Goal: Transaction & Acquisition: Purchase product/service

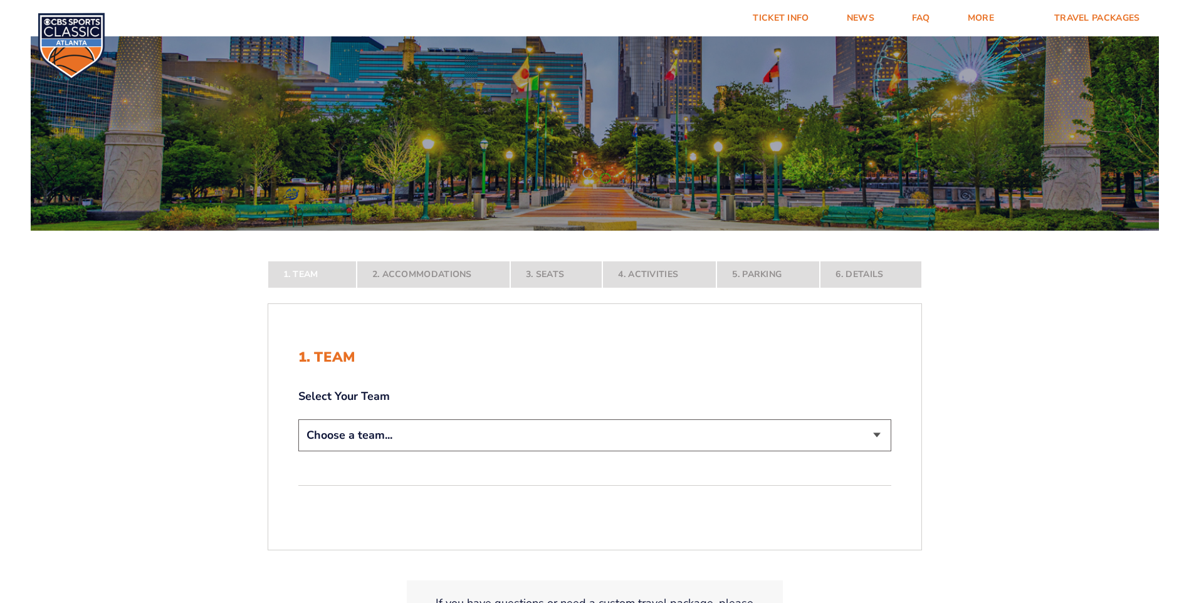
scroll to position [251, 0]
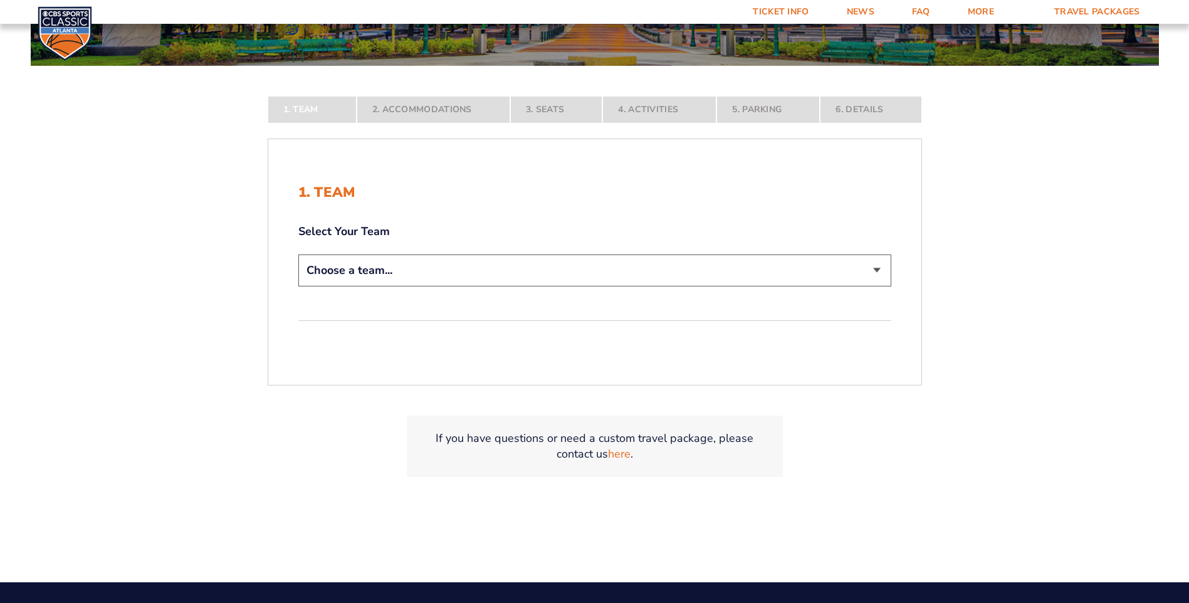
click at [878, 270] on select "Choose a team... [US_STATE] Wildcats [US_STATE] State Buckeyes [US_STATE] Tar H…" at bounding box center [594, 270] width 593 height 32
select select "12956"
click at [298, 286] on select "Choose a team... [US_STATE] Wildcats [US_STATE] State Buckeyes [US_STATE] Tar H…" at bounding box center [594, 270] width 593 height 32
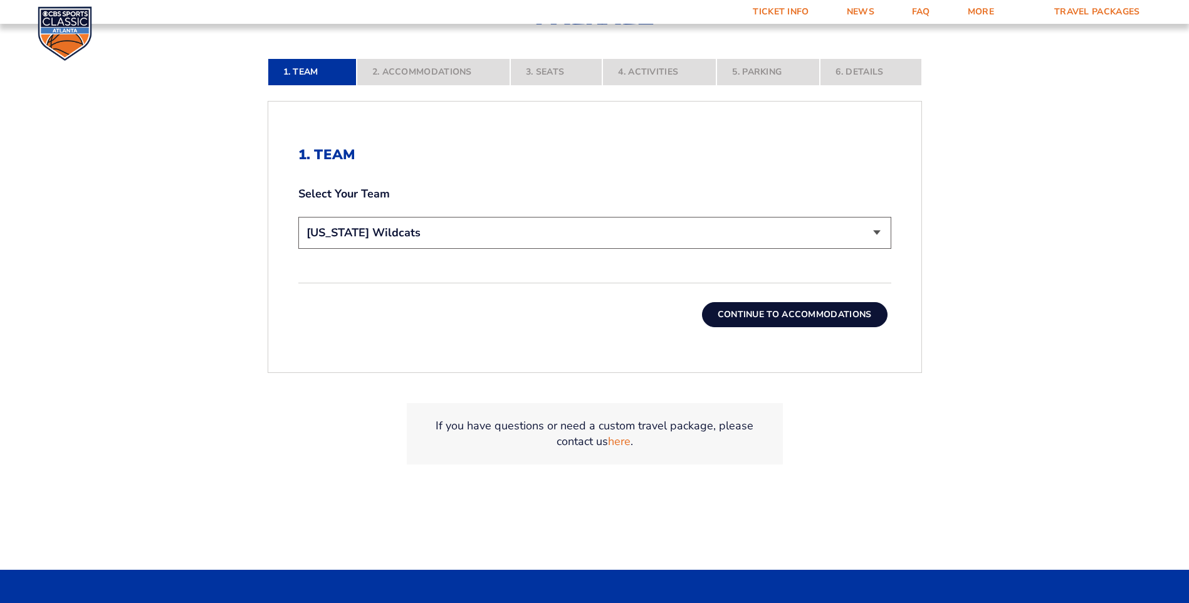
click at [776, 316] on button "Continue To Accommodations" at bounding box center [794, 314] width 185 height 25
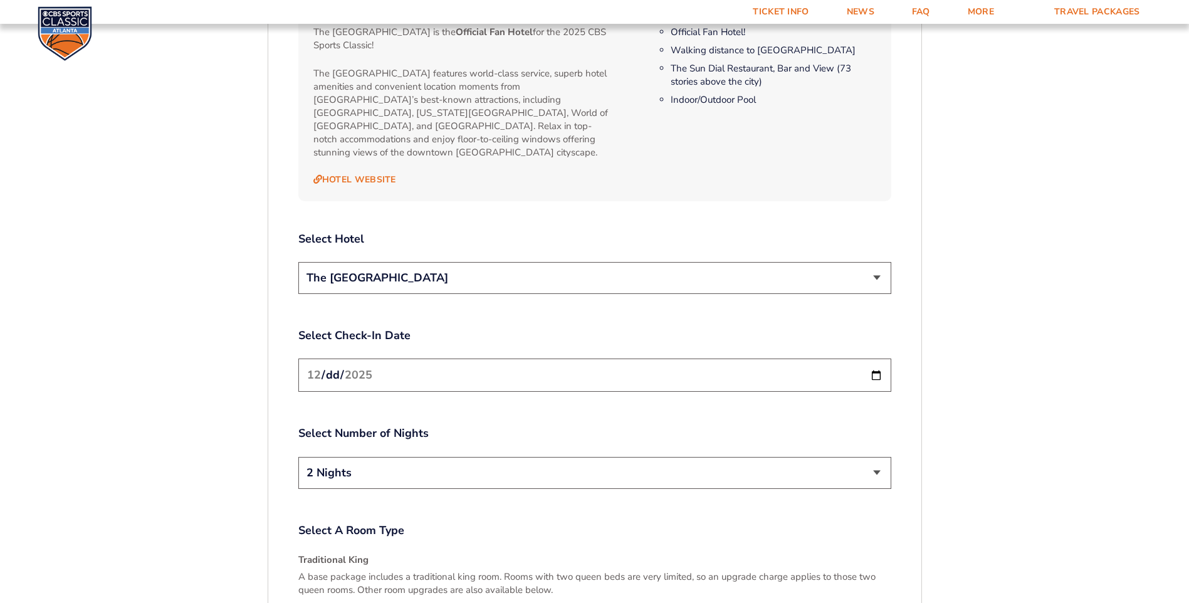
scroll to position [1413, 0]
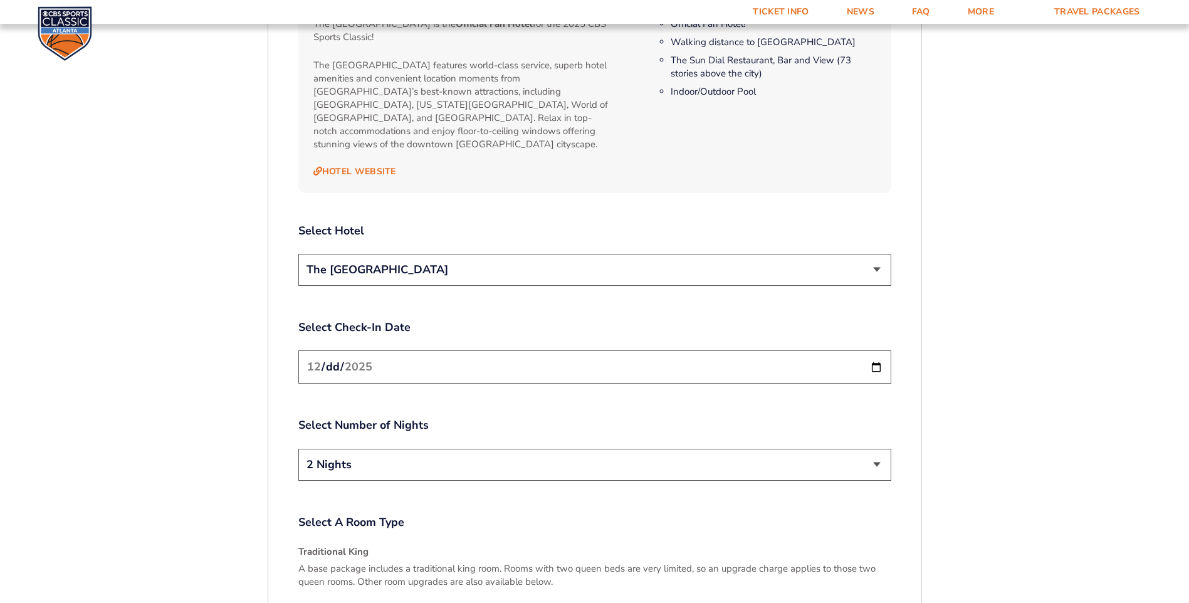
click at [876, 254] on select "The [GEOGRAPHIC_DATA]" at bounding box center [594, 270] width 593 height 32
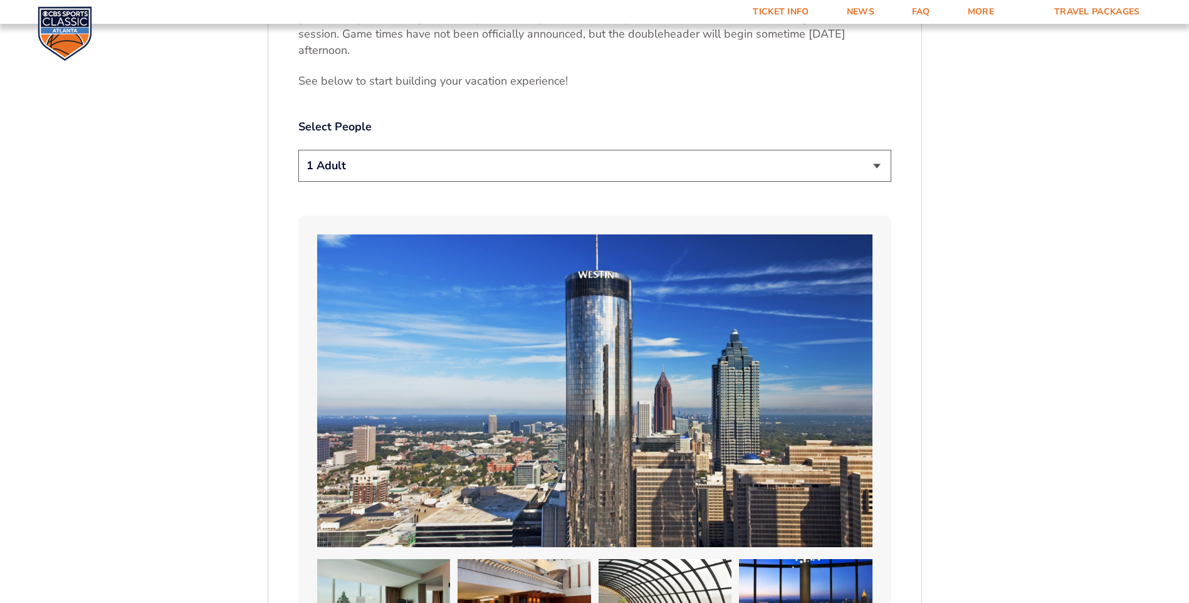
scroll to position [724, 0]
click at [877, 149] on select "1 Adult 2 Adults 3 Adults 4 Adults 2 Adults + 1 Child 2 Adults + 2 Children 2 A…" at bounding box center [594, 165] width 593 height 32
select select "2 Adults"
click at [298, 149] on select "1 Adult 2 Adults 3 Adults 4 Adults 2 Adults + 1 Child 2 Adults + 2 Children 2 A…" at bounding box center [594, 165] width 593 height 32
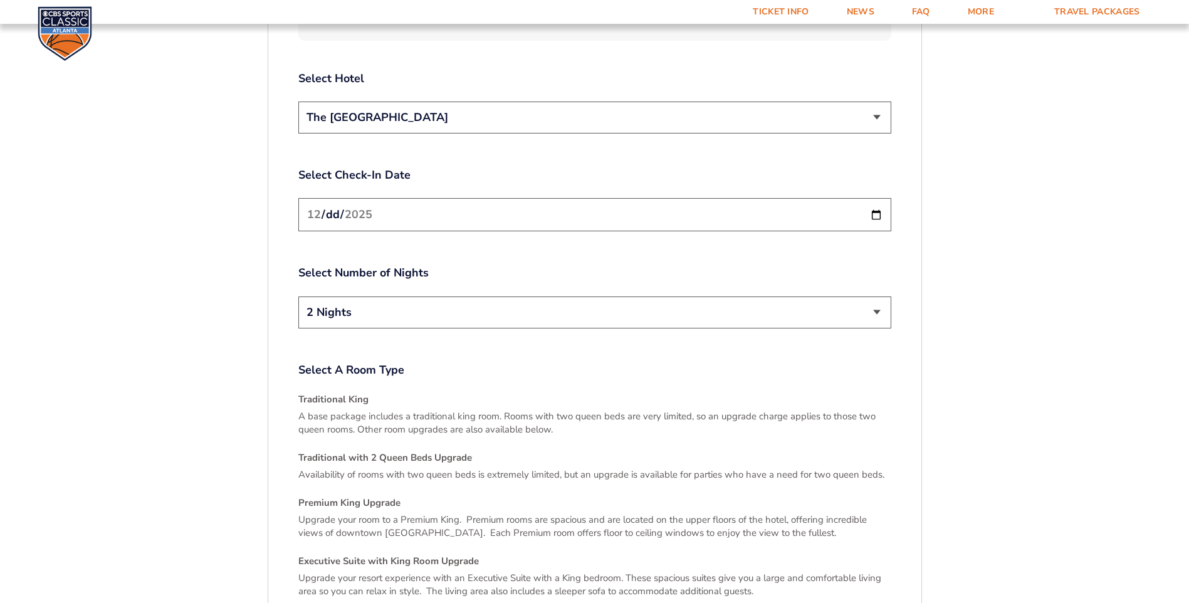
scroll to position [1538, 0]
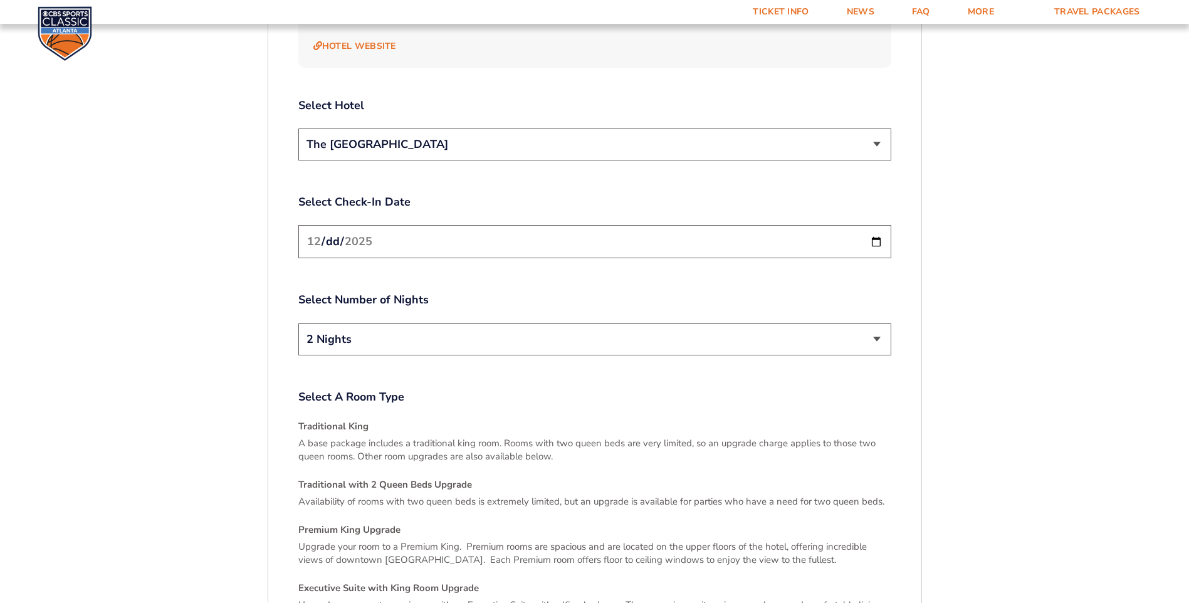
click at [876, 225] on input "[DATE]" at bounding box center [594, 241] width 593 height 33
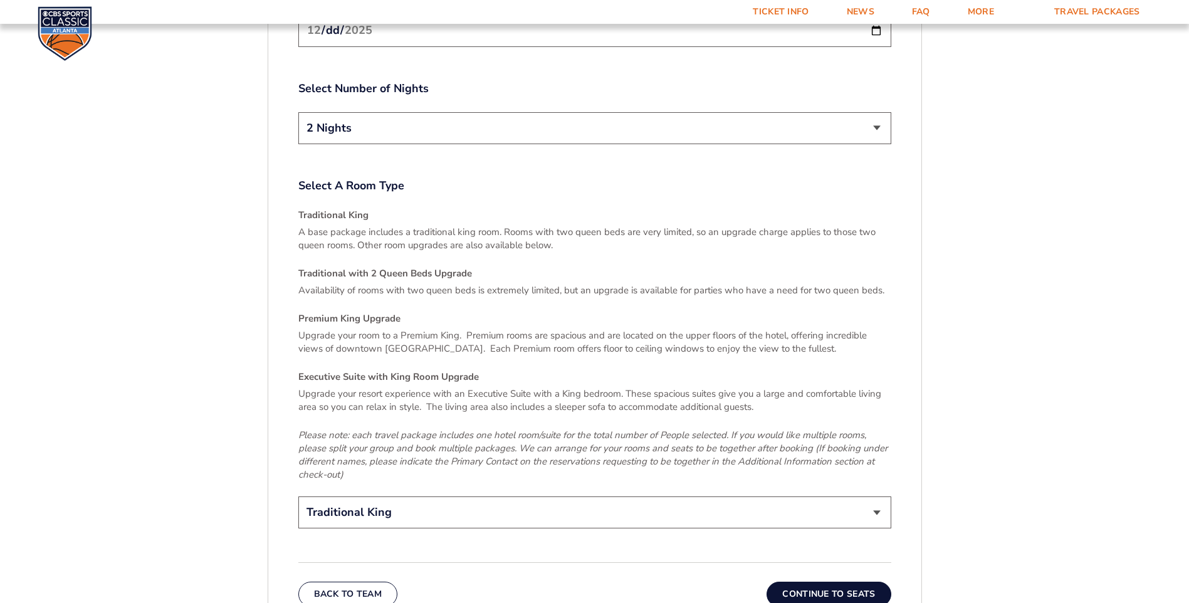
scroll to position [1789, 0]
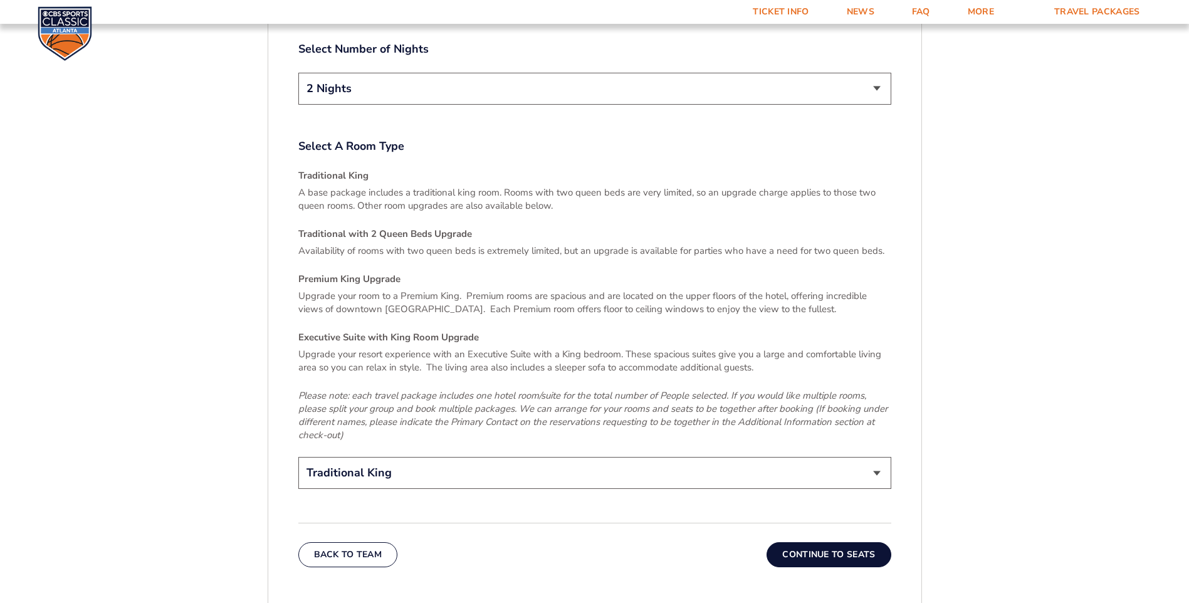
click at [832, 542] on button "Continue To Seats" at bounding box center [828, 554] width 124 height 25
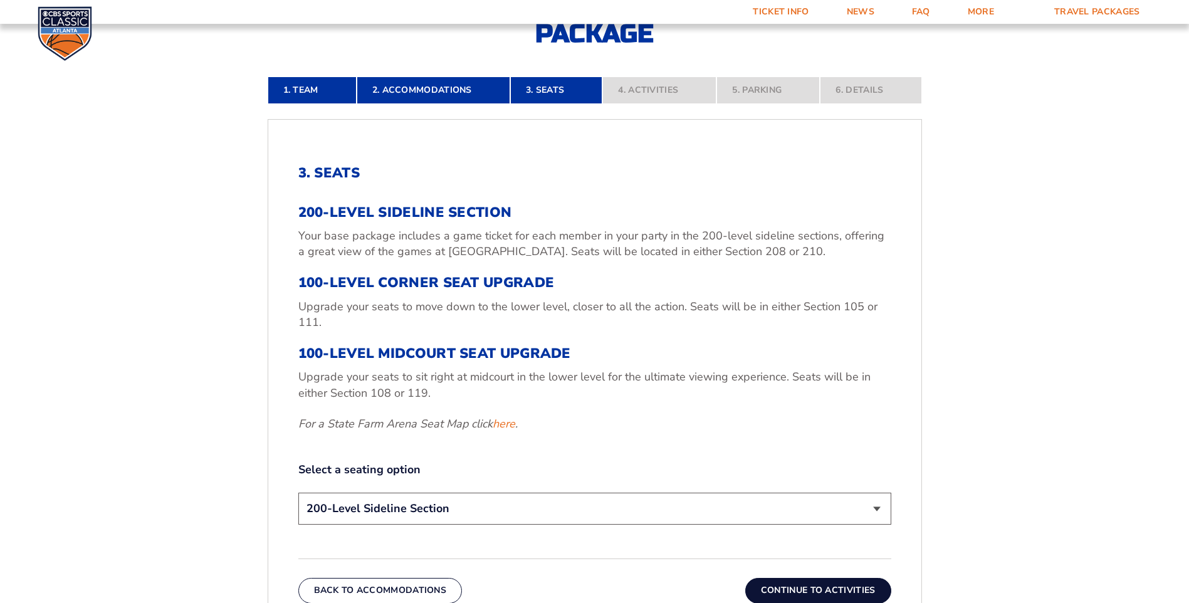
scroll to position [410, 0]
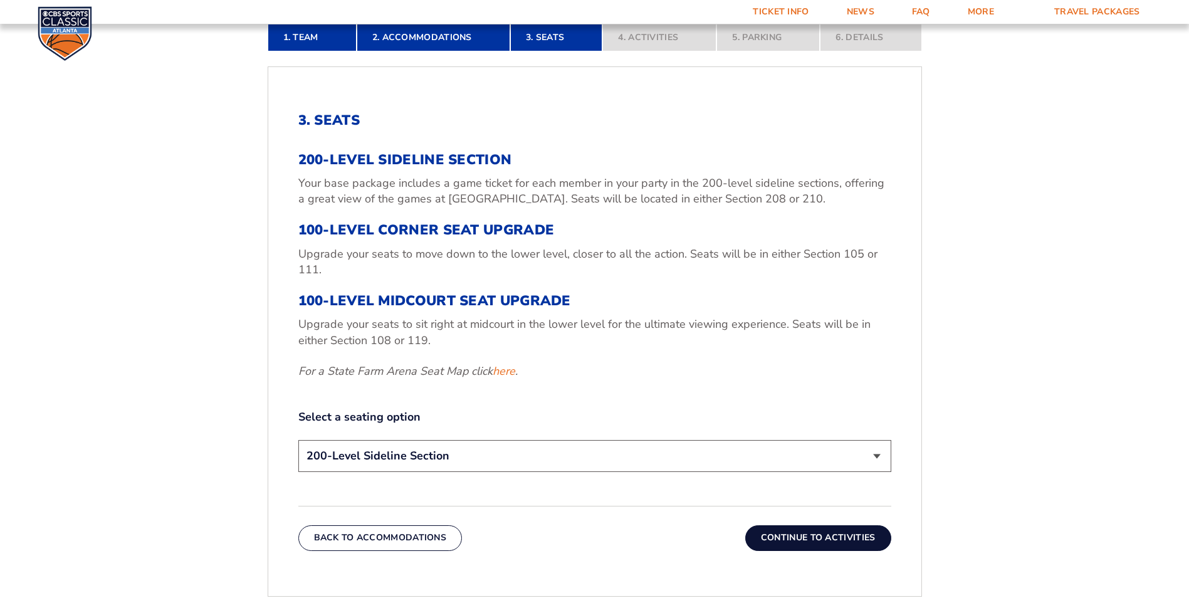
click at [841, 534] on button "Continue To Activities" at bounding box center [818, 537] width 146 height 25
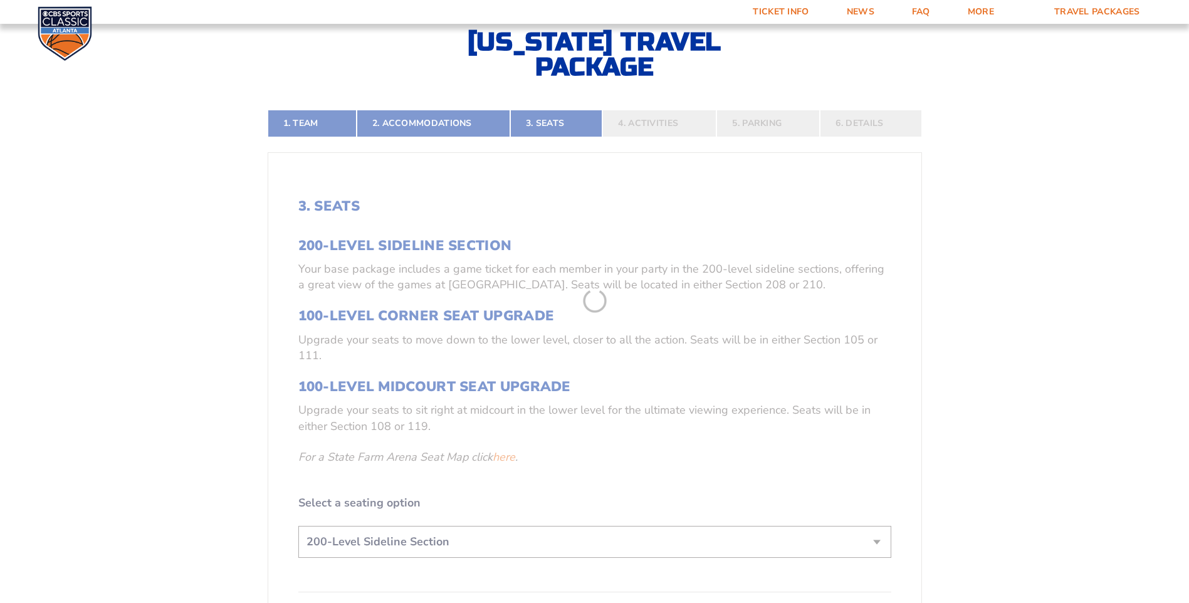
scroll to position [285, 0]
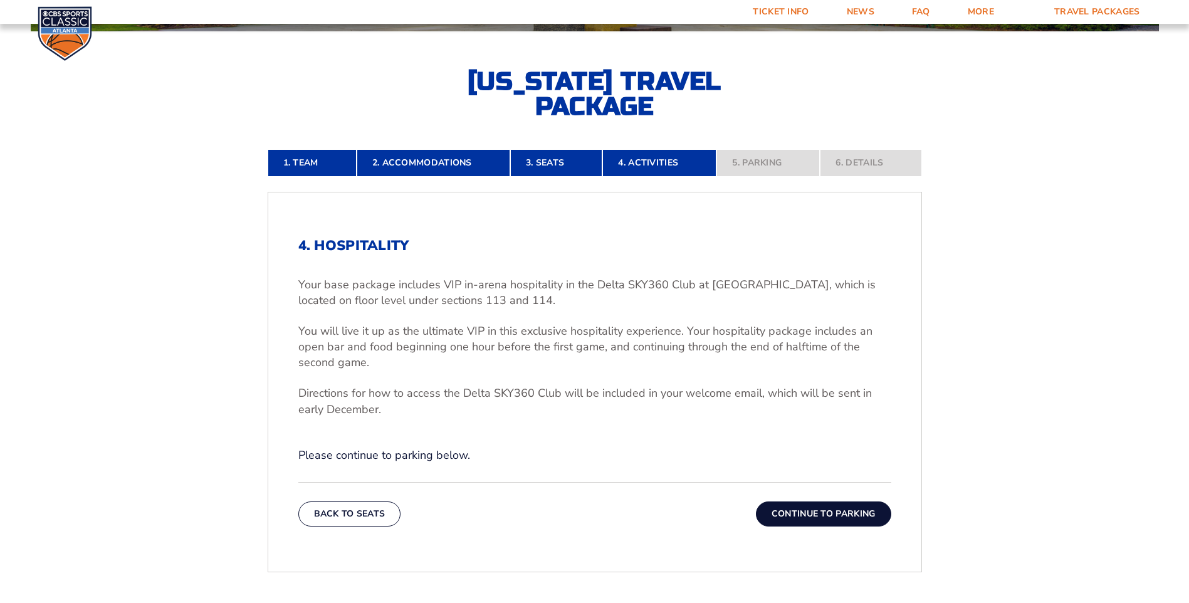
click at [808, 513] on button "Continue To Parking" at bounding box center [823, 513] width 135 height 25
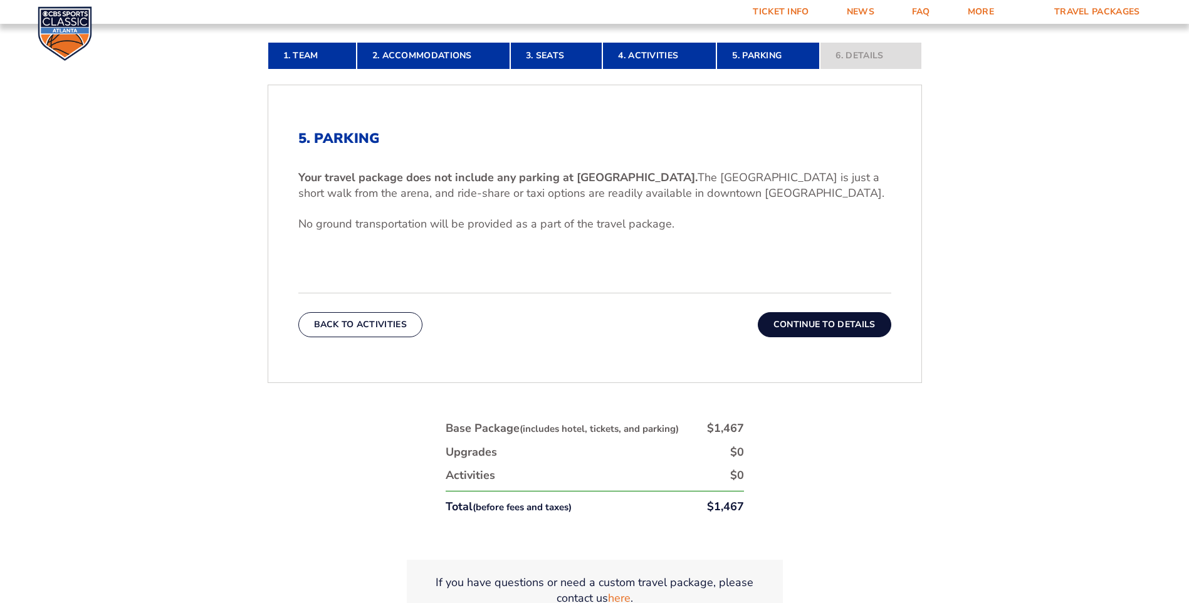
scroll to position [410, 0]
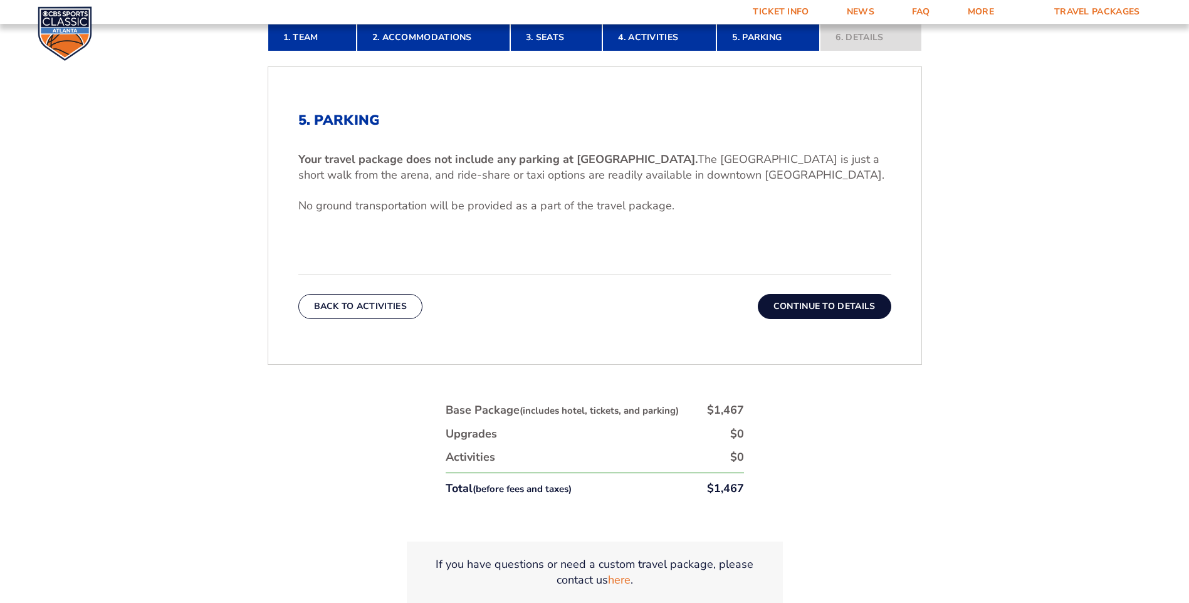
click at [818, 309] on button "Continue To Details" at bounding box center [823, 306] width 133 height 25
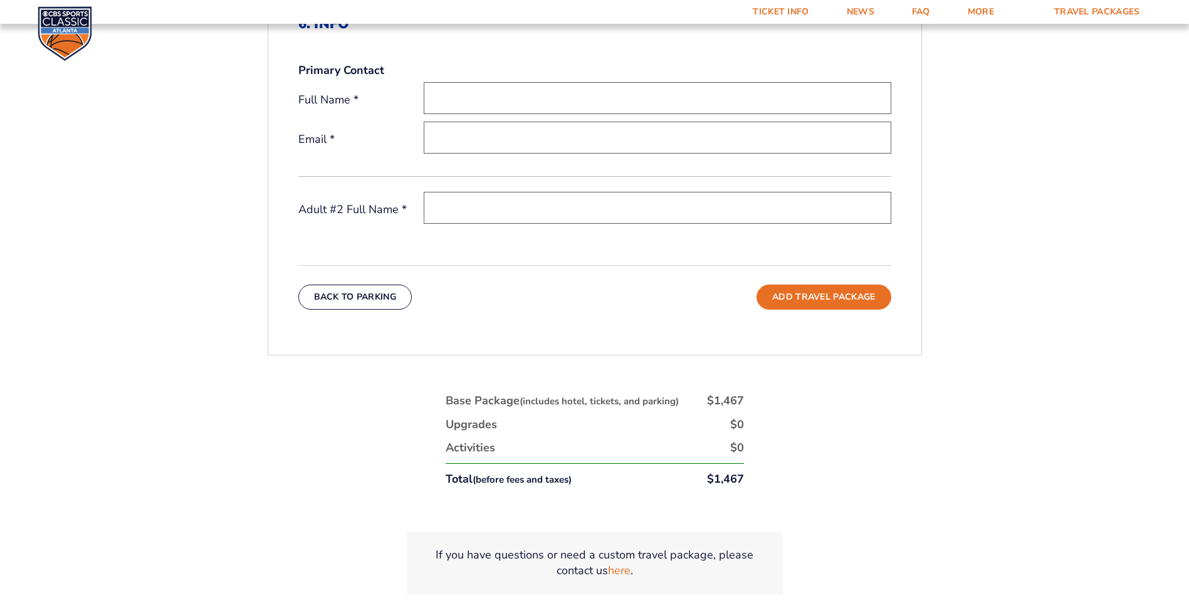
scroll to position [536, 0]
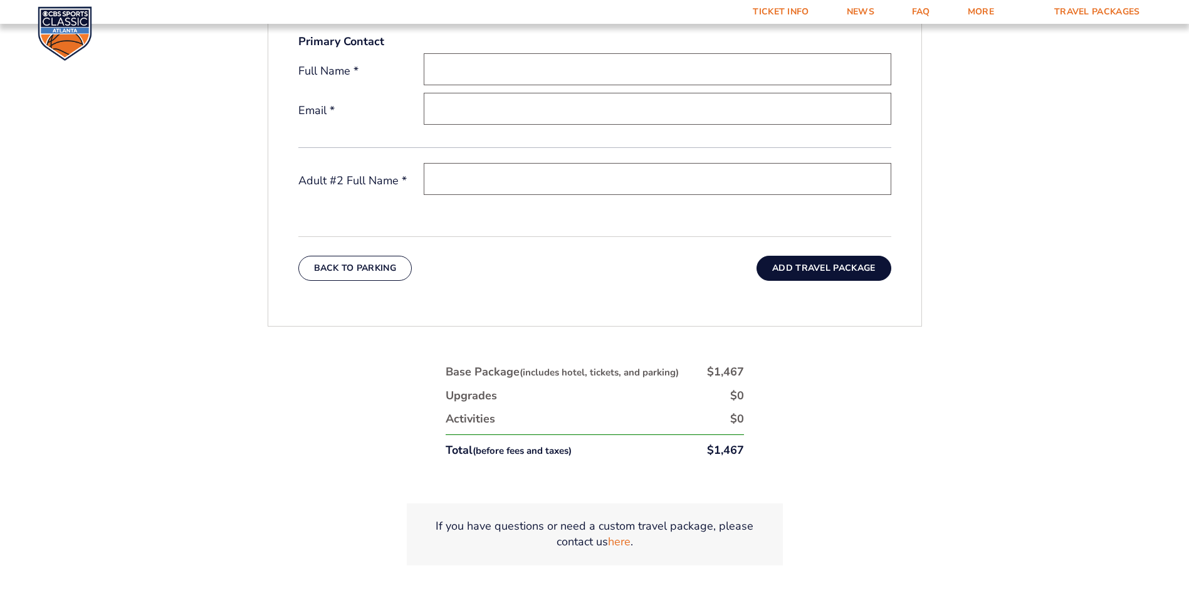
click at [799, 271] on button "Add Travel Package" at bounding box center [823, 268] width 134 height 25
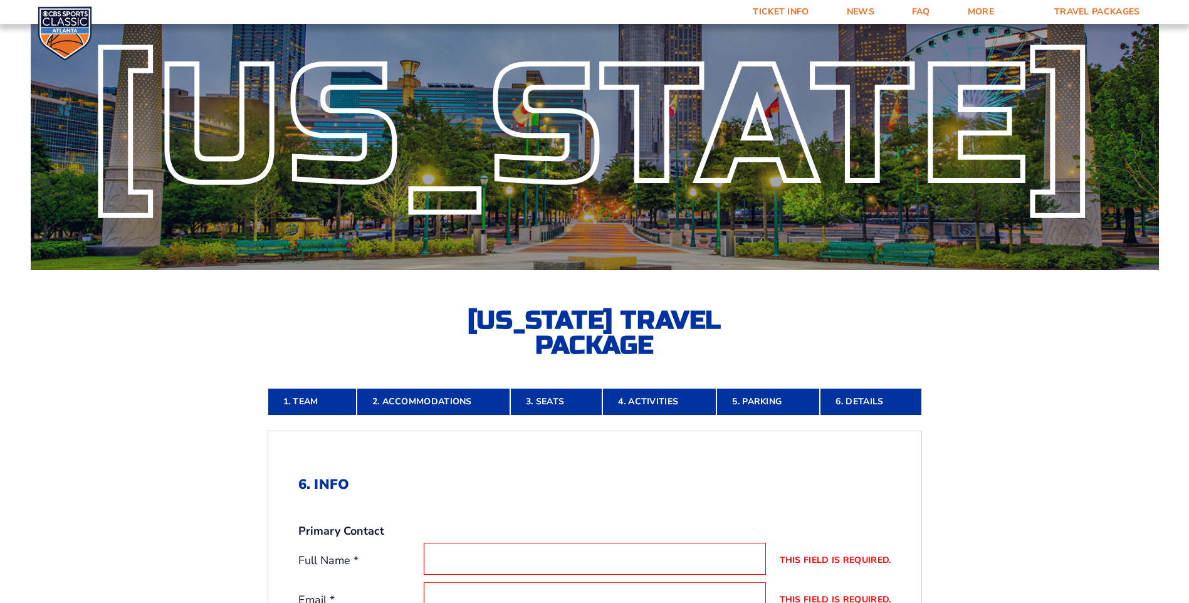
scroll to position [0, 0]
